Goal: Task Accomplishment & Management: Manage account settings

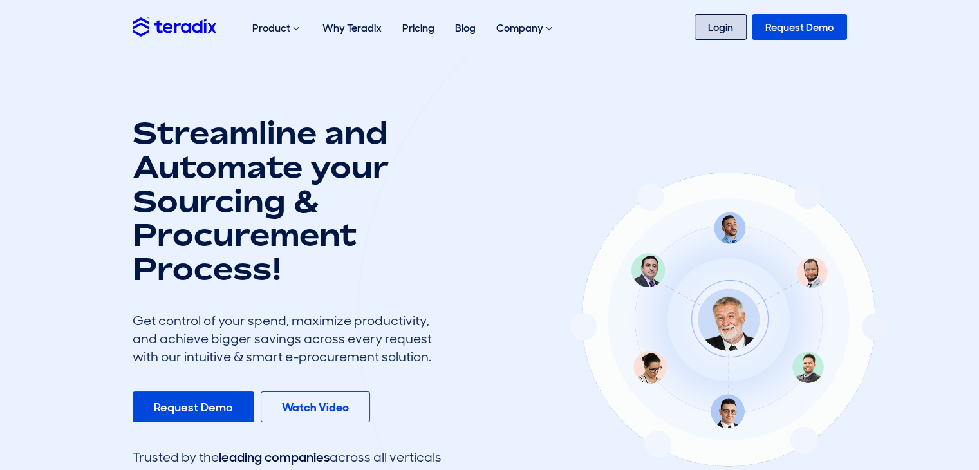
click at [726, 29] on link "Login" at bounding box center [721, 27] width 52 height 26
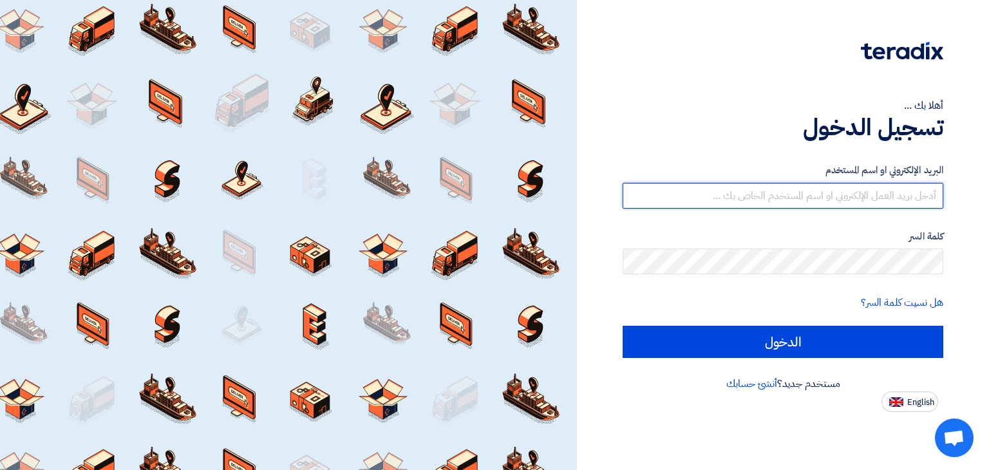
click at [729, 191] on input "text" at bounding box center [783, 196] width 321 height 26
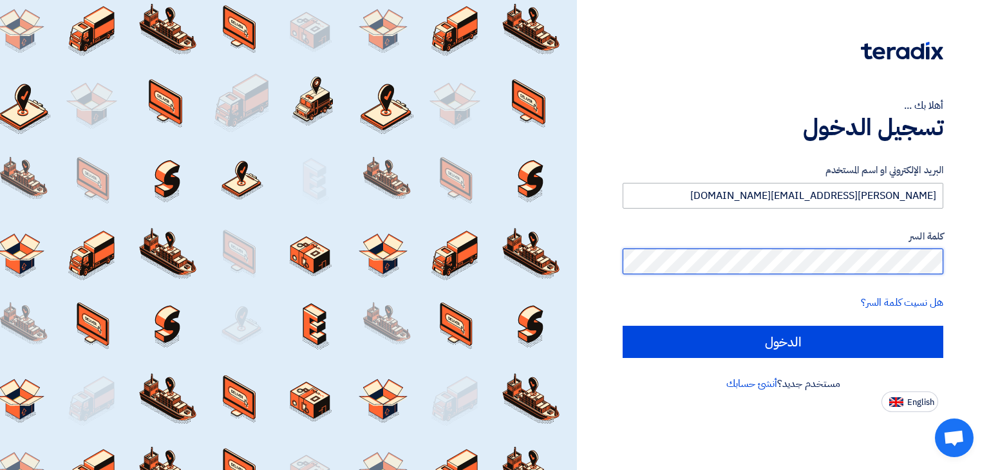
click at [623, 326] on input "الدخول" at bounding box center [783, 342] width 321 height 32
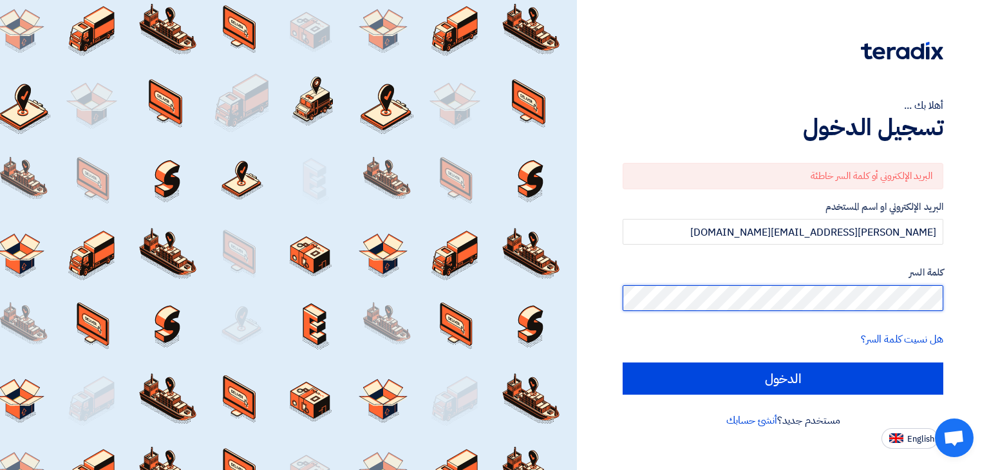
click at [979, 305] on div "أهلا بك ... تسجيل الدخول البريد الإلكتروني أو كلمة السر خاطئة البريد الإلكتروني…" at bounding box center [783, 224] width 393 height 449
click at [623, 363] on input "الدخول" at bounding box center [783, 379] width 321 height 32
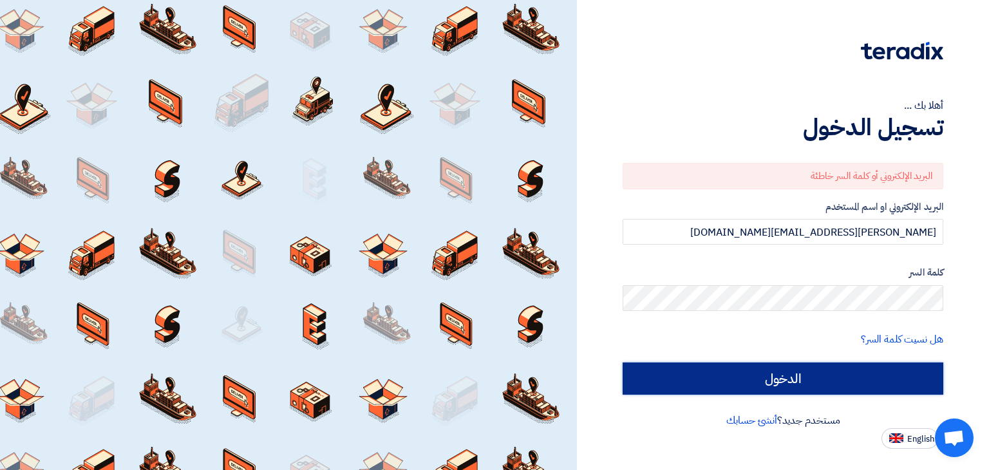
click at [832, 379] on input "الدخول" at bounding box center [783, 379] width 321 height 32
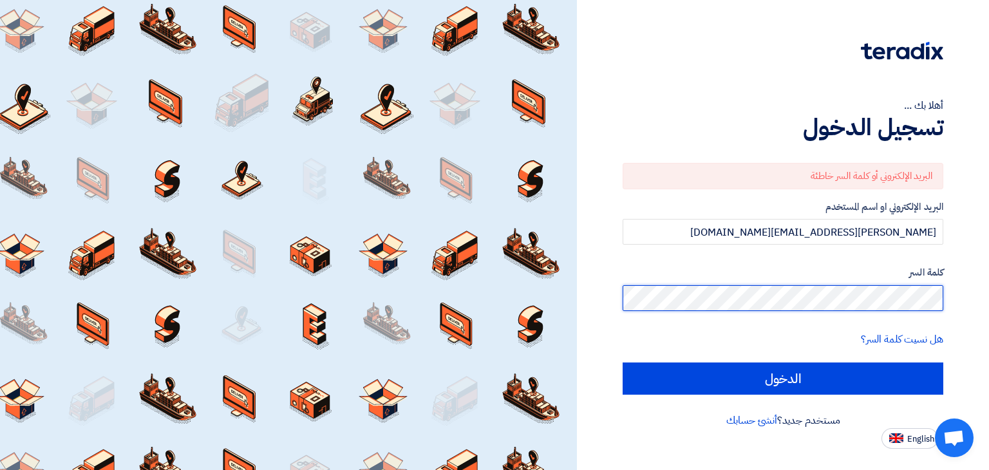
click at [976, 300] on div "أهلا بك ... تسجيل الدخول البريد الإلكتروني أو كلمة السر خاطئة البريد الإلكتروني…" at bounding box center [783, 224] width 393 height 449
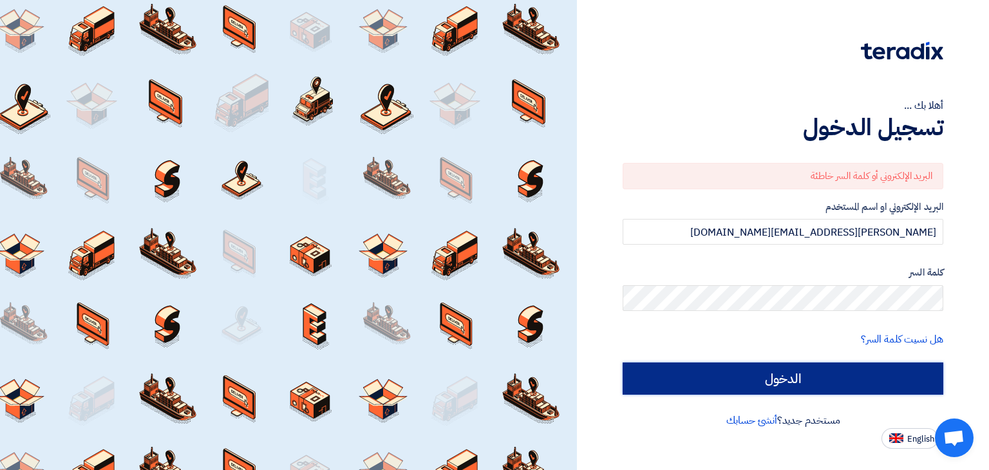
click at [840, 387] on input "الدخول" at bounding box center [783, 379] width 321 height 32
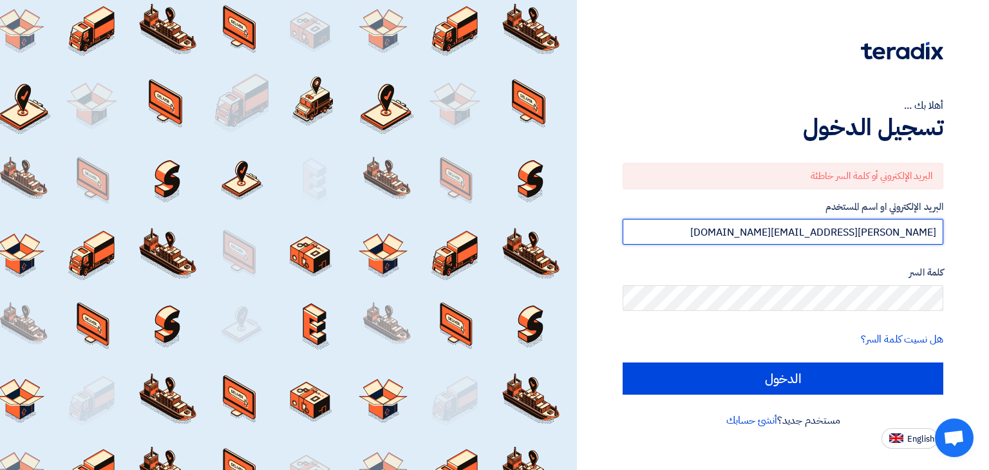
drag, startPoint x: 937, startPoint y: 232, endPoint x: 666, endPoint y: 238, distance: 270.5
click at [666, 238] on input "[PERSON_NAME][EMAIL_ADDRESS][DOMAIN_NAME]" at bounding box center [783, 232] width 321 height 26
type input "[PERSON_NAME][EMAIL_ADDRESS][DOMAIN_NAME]"
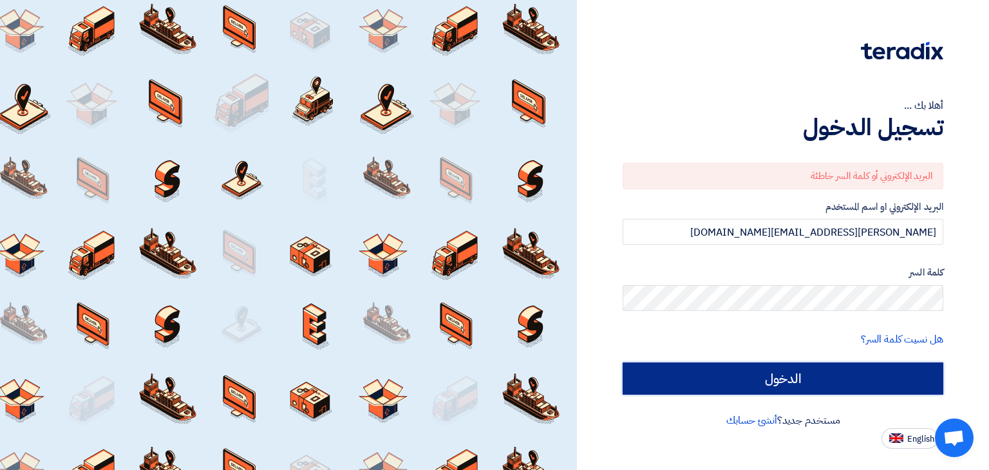
click at [843, 379] on input "الدخول" at bounding box center [783, 379] width 321 height 32
click at [843, 378] on input "الدخول" at bounding box center [783, 379] width 321 height 32
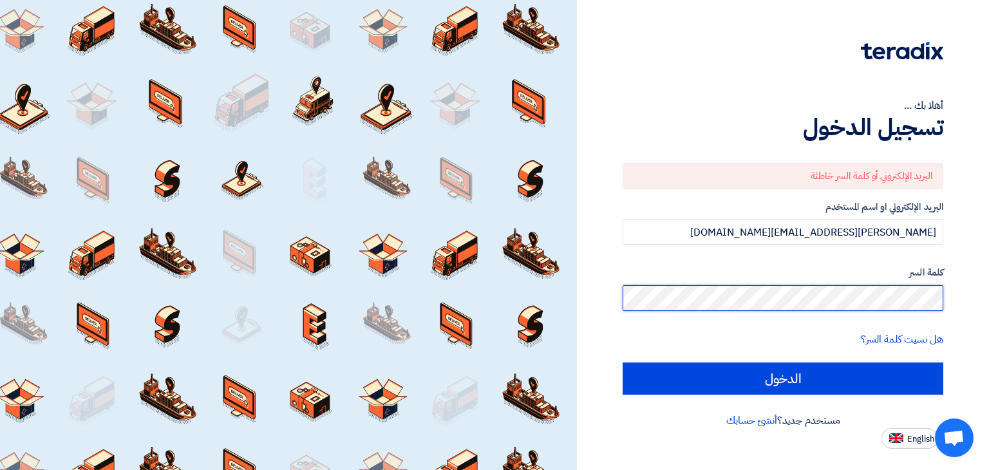
click at [984, 301] on div "أهلا بك ... تسجيل الدخول البريد الإلكتروني أو كلمة السر خاطئة البريد الإلكتروني…" at bounding box center [783, 235] width 412 height 470
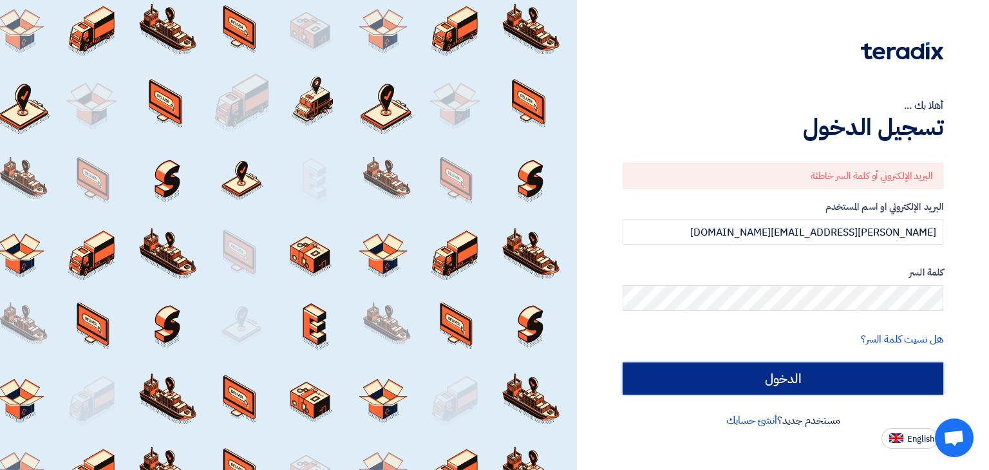
click at [863, 377] on input "الدخول" at bounding box center [783, 379] width 321 height 32
type input "Sign in"
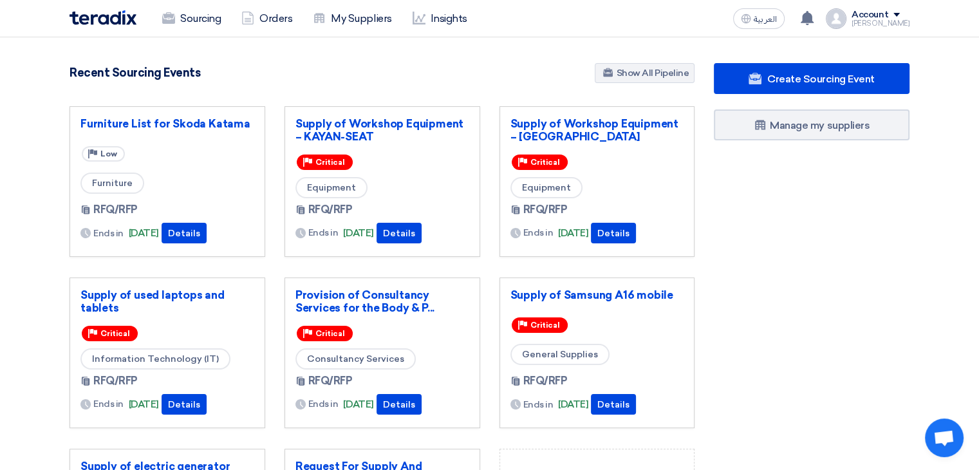
click at [940, 312] on section "871 RFx remaining 9 Auctions remaining Create Sourcing Event" at bounding box center [489, 362] width 979 height 650
click at [173, 22] on use at bounding box center [168, 18] width 13 height 12
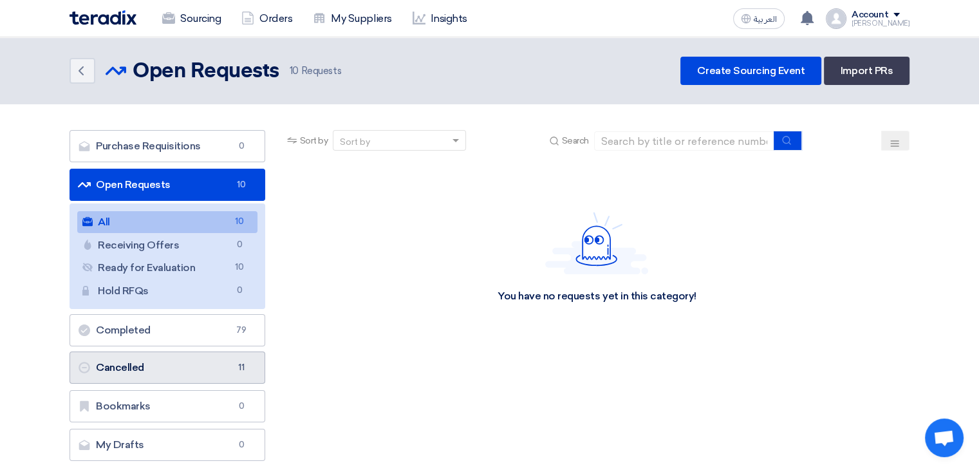
click at [136, 360] on link "Cancelled Cancelled 11" at bounding box center [168, 368] width 196 height 32
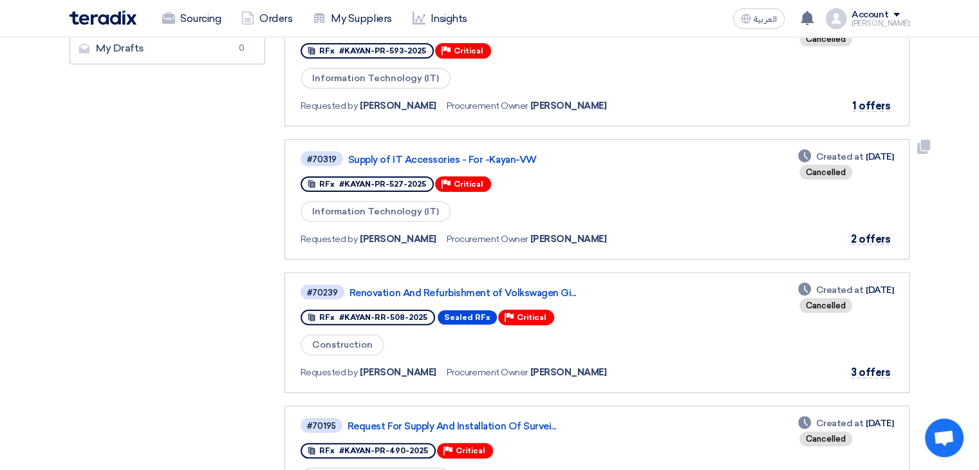
scroll to position [258, 0]
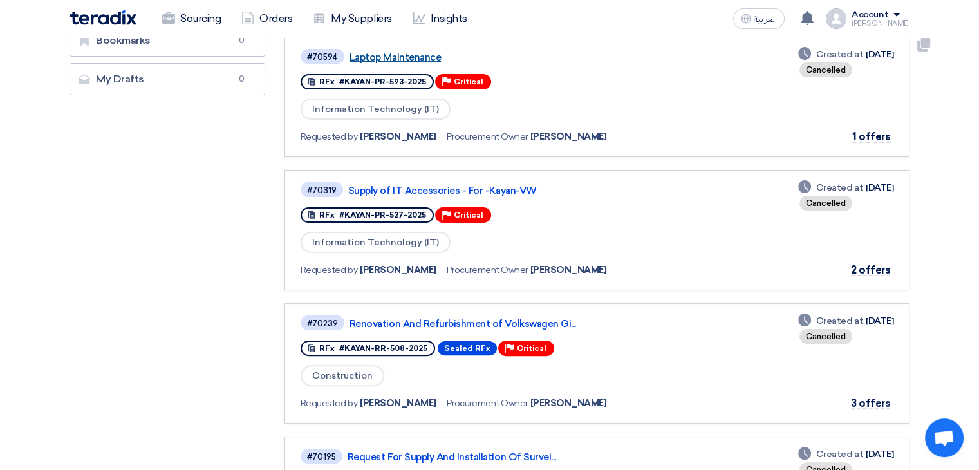
click at [407, 52] on link "Laptop Maintenance" at bounding box center [511, 58] width 322 height 12
